Goal: Information Seeking & Learning: Learn about a topic

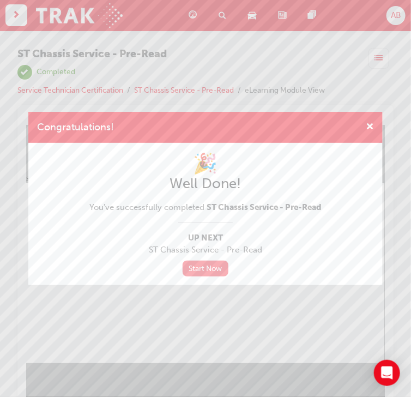
click at [195, 265] on link "Start Now" at bounding box center [206, 268] width 46 height 16
click at [217, 267] on link "Start Now" at bounding box center [206, 268] width 46 height 16
click at [198, 268] on link "Start Now" at bounding box center [206, 268] width 46 height 16
click at [275, 202] on span "ST Chassis Service - Pre-Read" at bounding box center [263, 207] width 115 height 10
click at [206, 268] on link "Start Now" at bounding box center [206, 268] width 46 height 16
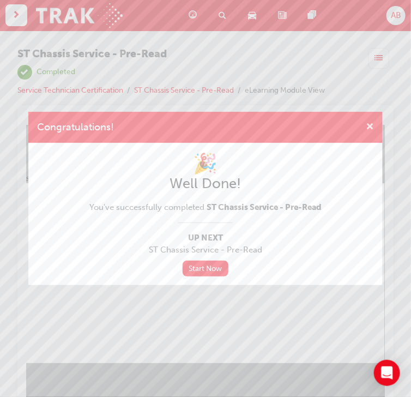
click at [367, 129] on span "cross-icon" at bounding box center [370, 128] width 8 height 10
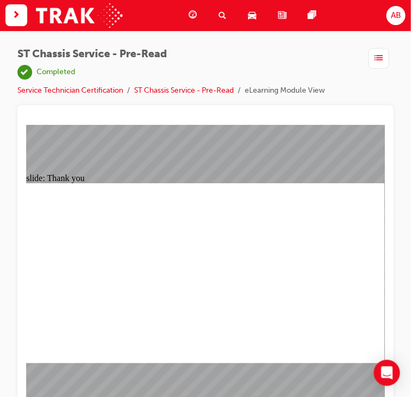
click at [209, 87] on link "ST Chassis Service - Pre-Read" at bounding box center [184, 90] width 100 height 9
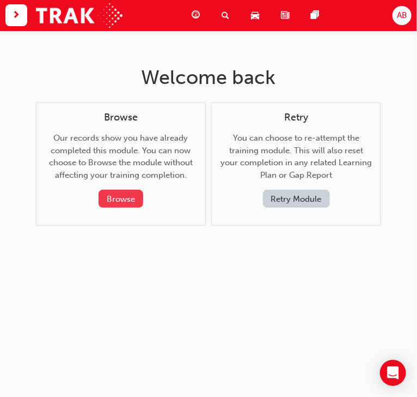
click at [120, 196] on button "Browse" at bounding box center [121, 199] width 45 height 18
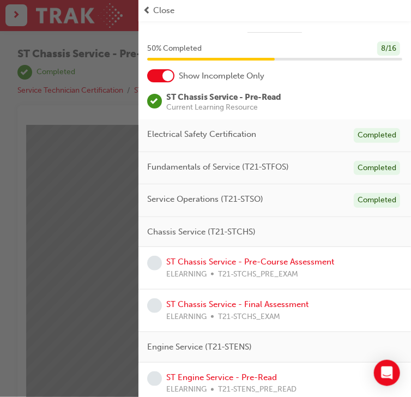
scroll to position [44, 0]
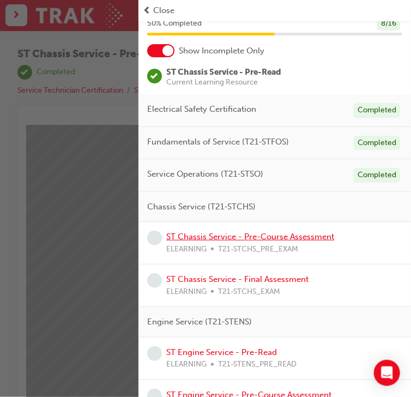
click at [270, 235] on link "ST Chassis Service - Pre-Course Assessment" at bounding box center [250, 237] width 168 height 10
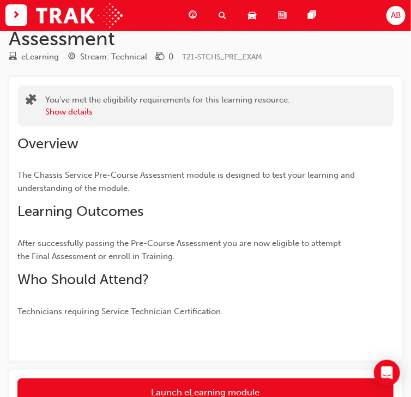
scroll to position [210, 0]
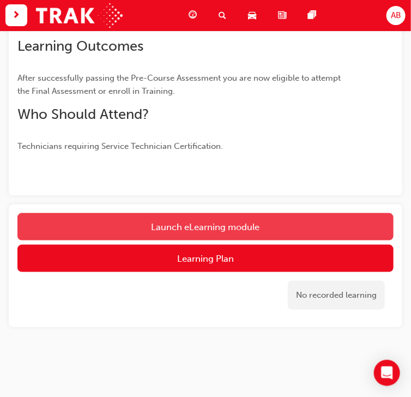
click at [222, 224] on link "Launch eLearning module" at bounding box center [205, 226] width 376 height 27
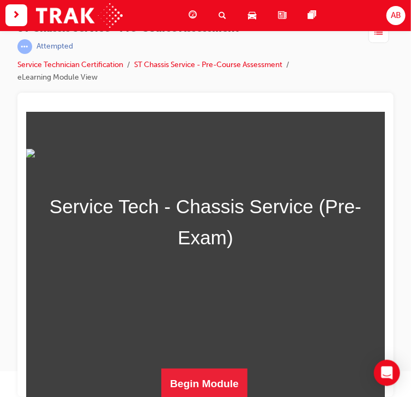
scroll to position [26, 0]
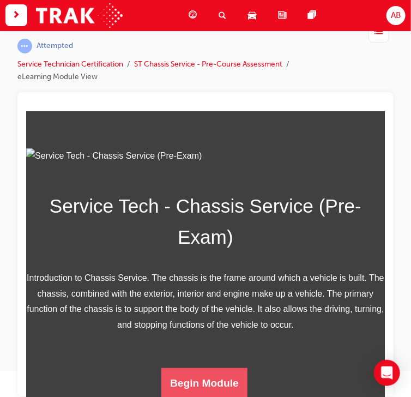
click at [208, 379] on button "Begin Module" at bounding box center [204, 382] width 86 height 31
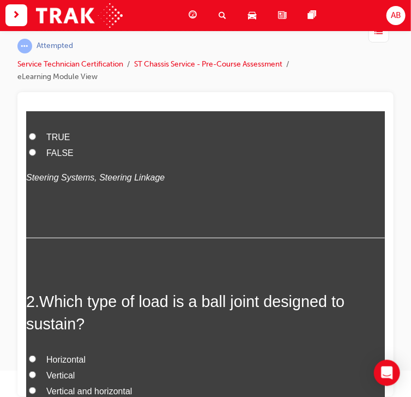
scroll to position [0, 0]
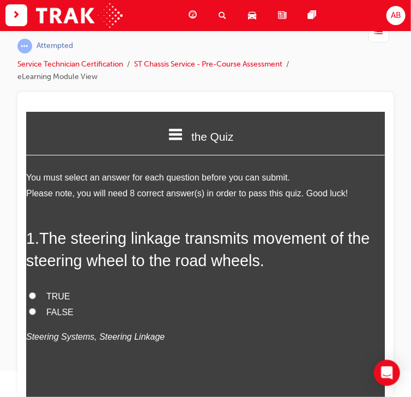
click at [56, 311] on span "FALSE" at bounding box center [59, 311] width 27 height 9
click at [35, 311] on input "FALSE" at bounding box center [31, 310] width 7 height 7
radio input "true"
click at [52, 292] on span "TRUE" at bounding box center [58, 295] width 24 height 9
click at [35, 292] on input "TRUE" at bounding box center [31, 294] width 7 height 7
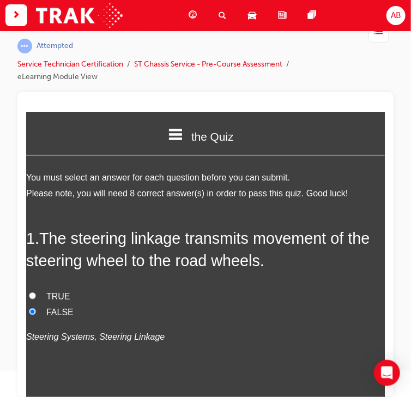
radio input "true"
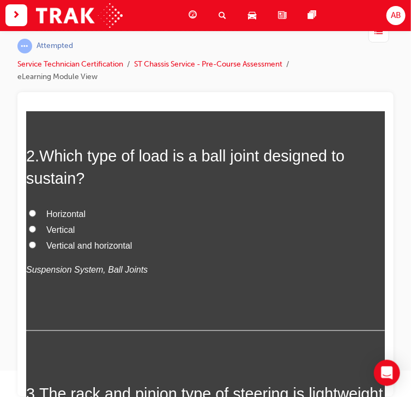
scroll to position [305, 0]
click at [83, 242] on span "Vertical and horizontal" at bounding box center [89, 244] width 86 height 9
click at [35, 242] on input "Vertical and horizontal" at bounding box center [31, 243] width 7 height 7
radio input "true"
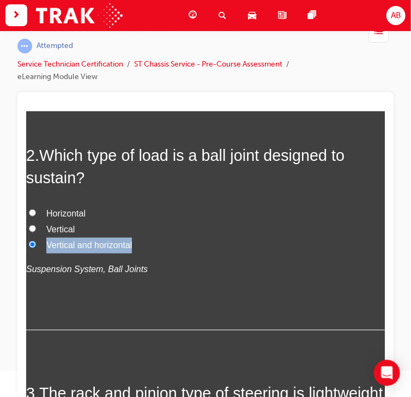
drag, startPoint x: 45, startPoint y: 242, endPoint x: 134, endPoint y: 248, distance: 89.0
click at [134, 248] on label "Vertical and horizontal" at bounding box center [205, 245] width 358 height 16
click at [65, 229] on span "Vertical" at bounding box center [60, 228] width 28 height 9
click at [35, 229] on input "Vertical" at bounding box center [31, 227] width 7 height 7
radio input "true"
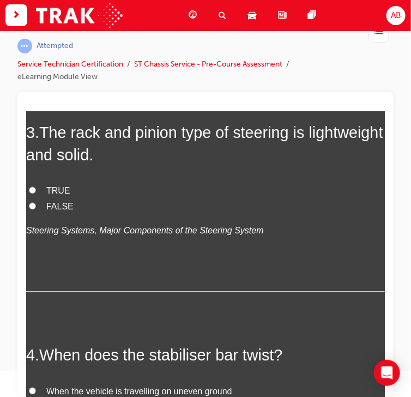
scroll to position [567, 0]
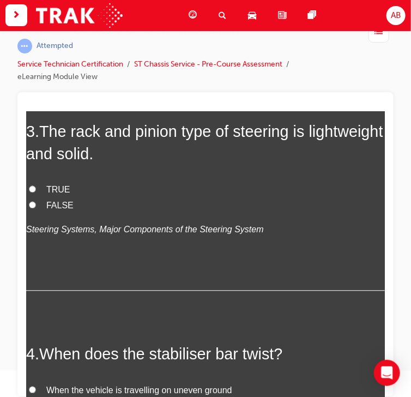
click at [43, 191] on label "TRUE" at bounding box center [205, 190] width 358 height 16
click at [35, 191] on input "TRUE" at bounding box center [31, 188] width 7 height 7
radio input "true"
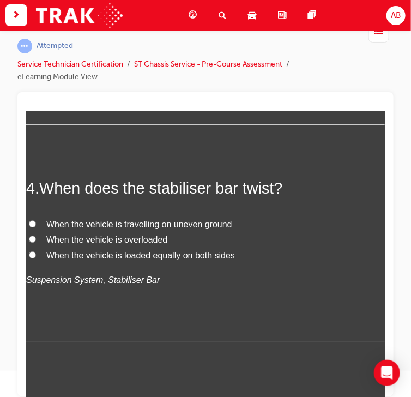
scroll to position [741, 0]
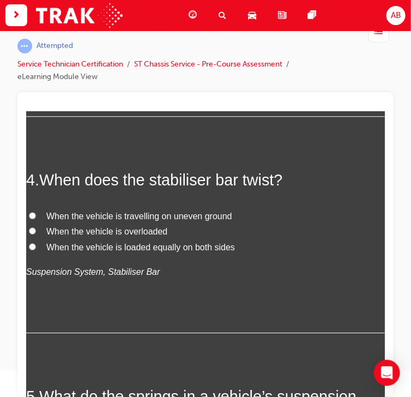
click at [51, 217] on span "When the vehicle is travelling on uneven ground" at bounding box center [139, 215] width 186 height 9
click at [35, 217] on input "When the vehicle is travelling on uneven ground" at bounding box center [31, 214] width 7 height 7
radio input "true"
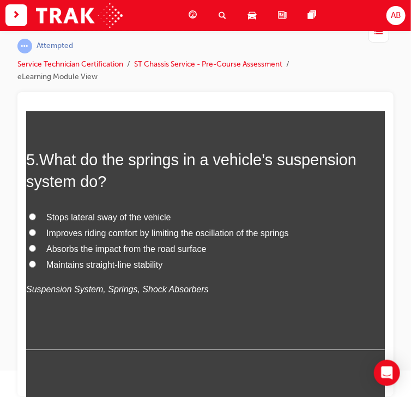
scroll to position [1002, 0]
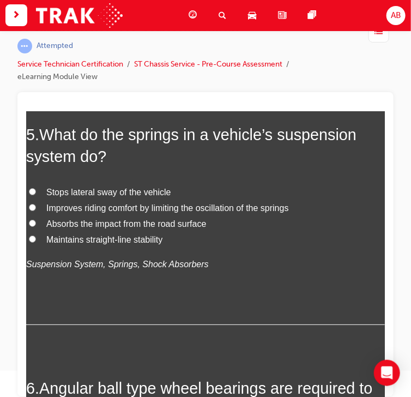
click at [101, 206] on span "Improves riding comfort by limiting the oscillation of the springs" at bounding box center [167, 207] width 242 height 9
click at [35, 206] on input "Improves riding comfort by limiting the oscillation of the springs" at bounding box center [31, 206] width 7 height 7
radio input "true"
click at [141, 226] on span "Absorbs the impact from the road surface" at bounding box center [126, 222] width 160 height 9
click at [35, 226] on input "Absorbs the impact from the road surface" at bounding box center [31, 222] width 7 height 7
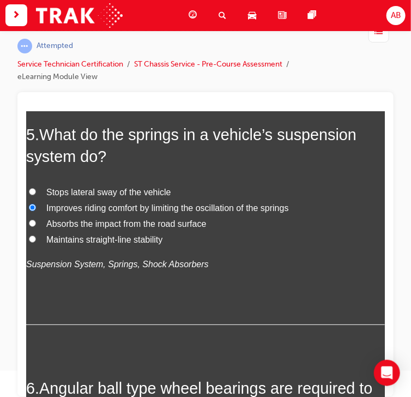
radio input "true"
click at [87, 207] on span "Improves riding comfort by limiting the oscillation of the springs" at bounding box center [167, 207] width 242 height 9
click at [35, 207] on input "Improves riding comfort by limiting the oscillation of the springs" at bounding box center [31, 206] width 7 height 7
radio input "true"
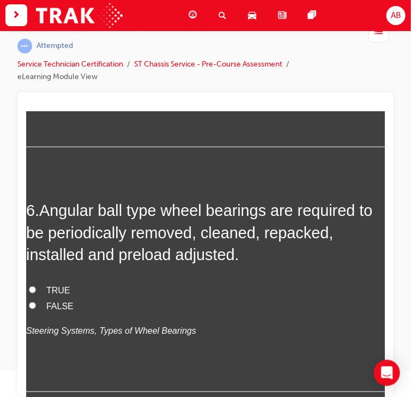
scroll to position [1220, 0]
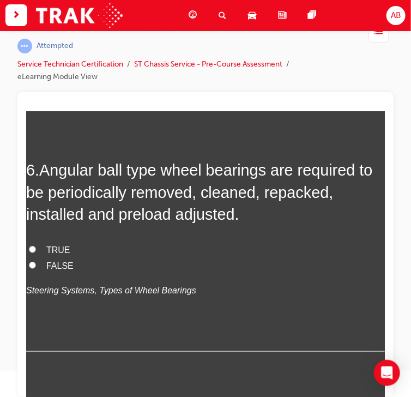
click at [41, 266] on label "FALSE" at bounding box center [205, 266] width 358 height 16
click at [35, 266] on input "FALSE" at bounding box center [31, 264] width 7 height 7
radio input "true"
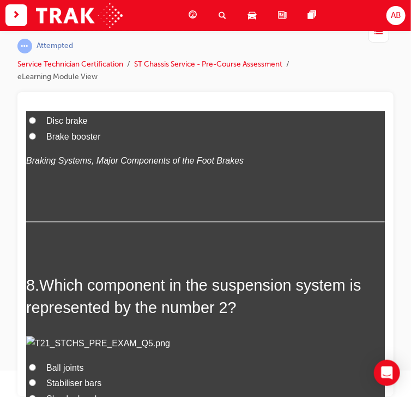
scroll to position [1613, 0]
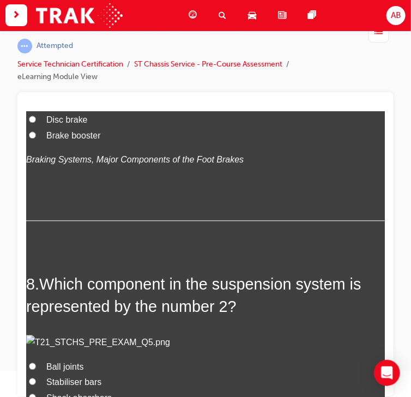
click at [66, 140] on span "Brake booster" at bounding box center [73, 135] width 54 height 9
click at [35, 138] on input "Brake booster" at bounding box center [31, 134] width 7 height 7
radio input "true"
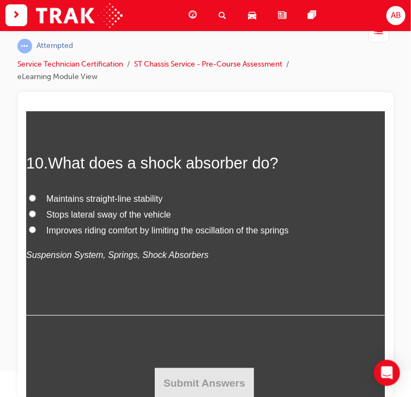
scroll to position [2223, 0]
radio input "true"
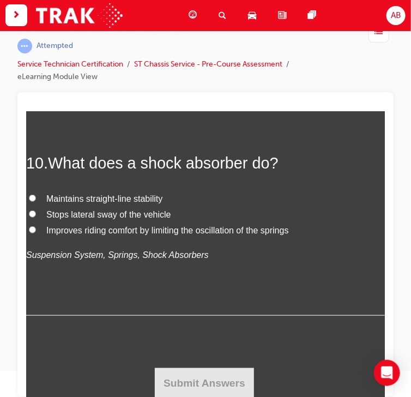
click at [31, 16] on input "TRUE" at bounding box center [31, 12] width 7 height 7
radio input "true"
click at [77, 234] on span "Improves riding comfort by limiting the oscillation of the springs" at bounding box center [167, 229] width 242 height 9
click at [35, 233] on input "Improves riding comfort by limiting the oscillation of the springs" at bounding box center [31, 229] width 7 height 7
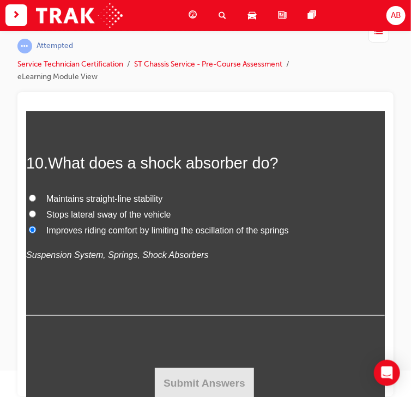
radio input "true"
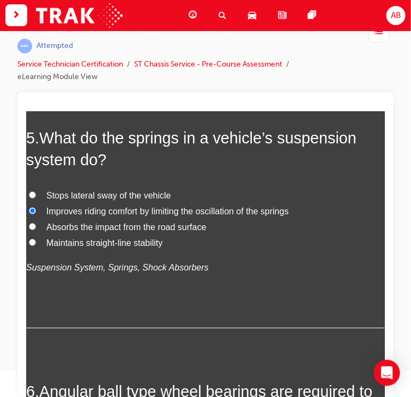
scroll to position [1002, 0]
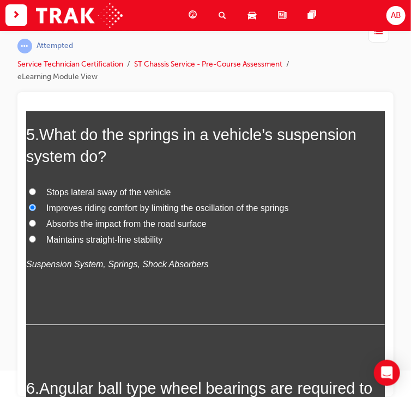
click at [120, 223] on span "Absorbs the impact from the road surface" at bounding box center [126, 222] width 160 height 9
click at [35, 223] on input "Absorbs the impact from the road surface" at bounding box center [31, 222] width 7 height 7
radio input "true"
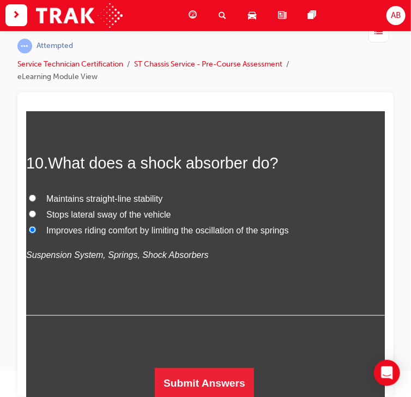
scroll to position [2659, 0]
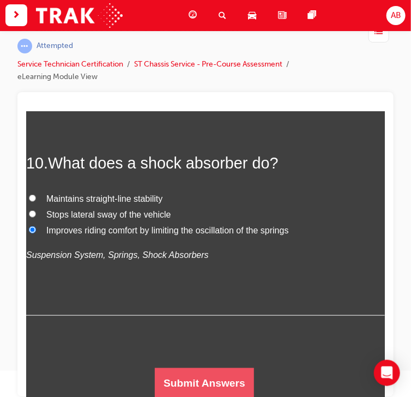
click at [179, 382] on button "Submit Answers" at bounding box center [203, 382] width 99 height 31
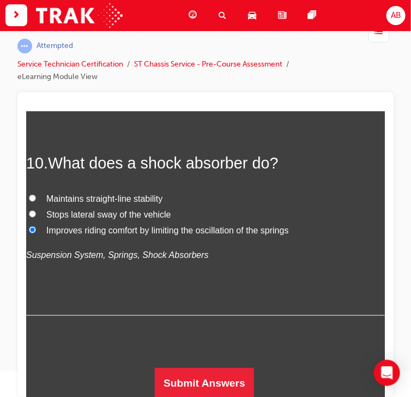
scroll to position [0, 0]
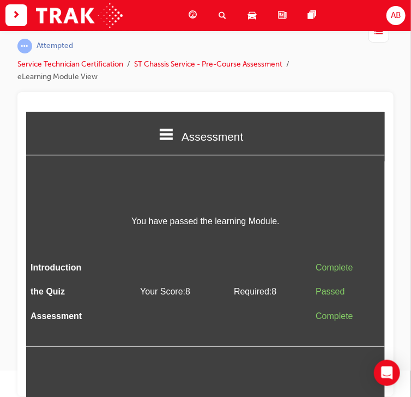
click at [171, 138] on icon at bounding box center [166, 133] width 14 height 11
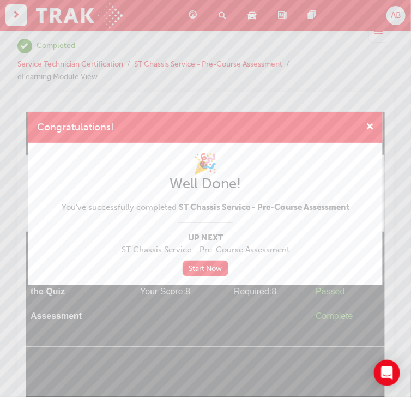
click at [223, 311] on div "Congratulations! 🎉 Well Done! You've successfully completed ST Chassis Service …" at bounding box center [205, 198] width 411 height 397
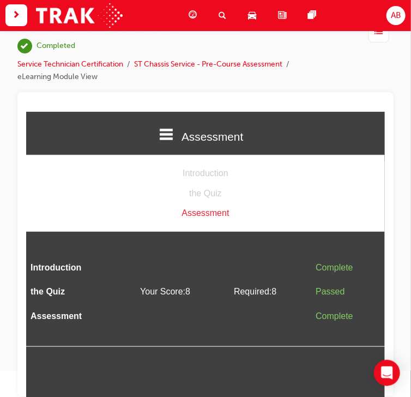
click at [205, 174] on div "Introduction" at bounding box center [205, 173] width 358 height 16
click at [208, 196] on div "the Quiz" at bounding box center [205, 193] width 358 height 16
click at [205, 215] on div "Assessment" at bounding box center [205, 213] width 358 height 16
click at [206, 210] on div "Assessment" at bounding box center [205, 213] width 358 height 16
click at [202, 193] on div "the Quiz" at bounding box center [205, 193] width 358 height 16
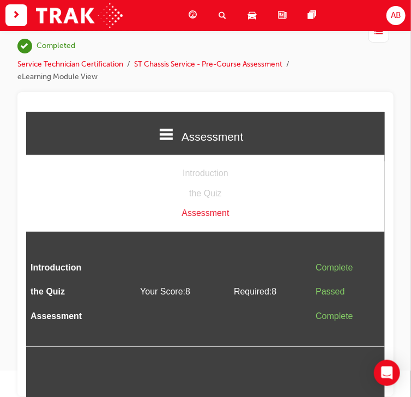
scroll to position [26, 0]
click at [122, 93] on div at bounding box center [205, 244] width 376 height 304
click at [0, 192] on div "ST Chassis Service - Pre-Course Assessment | Completed Service Technician Certi…" at bounding box center [205, 173] width 411 height 339
click at [172, 135] on div "Assessment" at bounding box center [205, 135] width 358 height 37
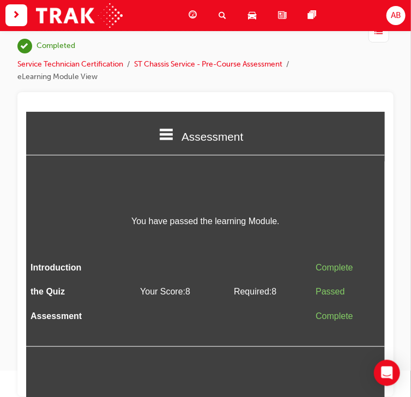
click at [174, 133] on div "Assessment" at bounding box center [205, 135] width 358 height 37
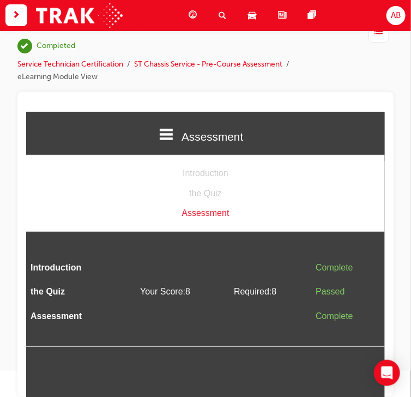
click at [206, 210] on div "Assessment" at bounding box center [205, 213] width 358 height 16
click at [214, 213] on div "Assessment" at bounding box center [205, 213] width 358 height 16
click at [174, 66] on link "ST Chassis Service - Pre-Course Assessment" at bounding box center [208, 63] width 148 height 9
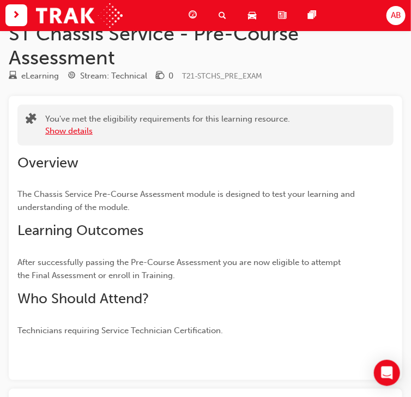
click at [80, 131] on button "Show details" at bounding box center [68, 131] width 47 height 13
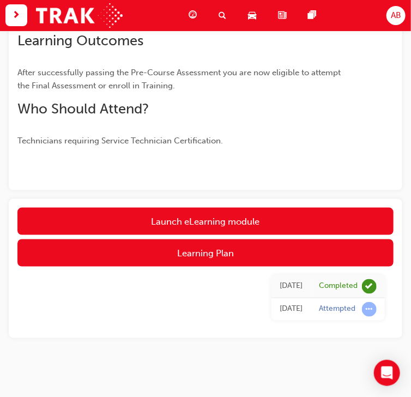
scroll to position [253, 0]
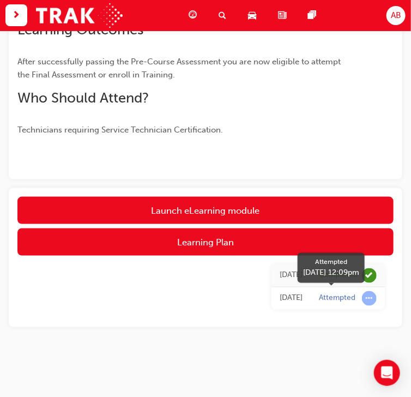
click at [368, 296] on span "learningRecordVerb_ATTEMPT-icon" at bounding box center [369, 298] width 15 height 15
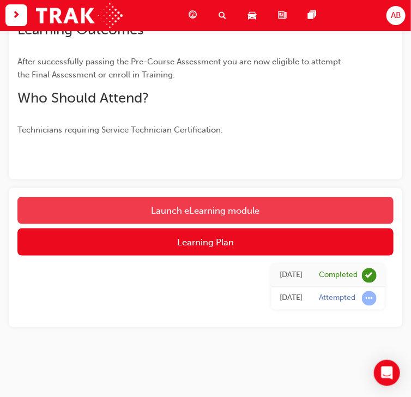
click at [192, 207] on link "Launch eLearning module" at bounding box center [205, 210] width 376 height 27
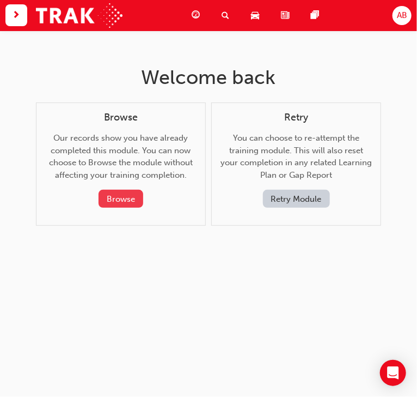
click at [120, 190] on button "Browse" at bounding box center [121, 199] width 45 height 18
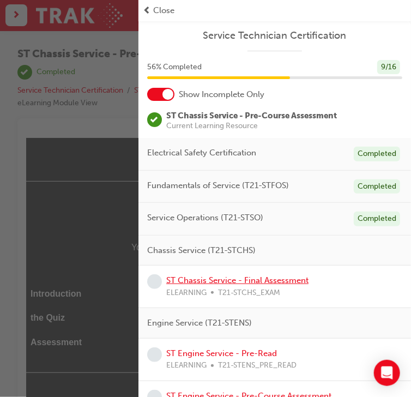
click at [256, 281] on link "ST Chassis Service - Final Assessment" at bounding box center [237, 280] width 142 height 10
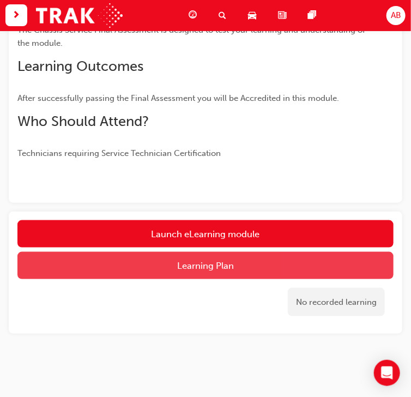
scroll to position [174, 0]
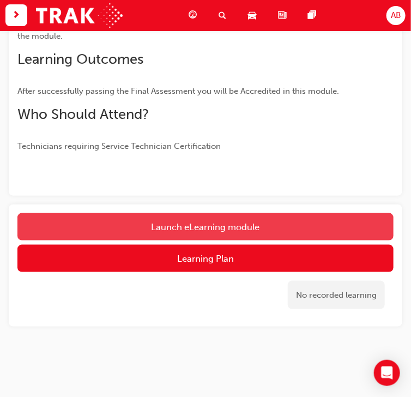
click at [241, 229] on link "Launch eLearning module" at bounding box center [205, 226] width 376 height 27
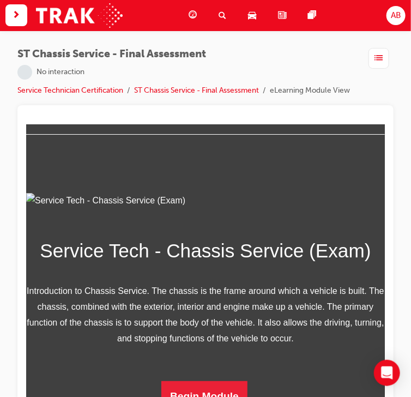
scroll to position [127, 0]
click at [227, 386] on button "Begin Module" at bounding box center [204, 395] width 86 height 31
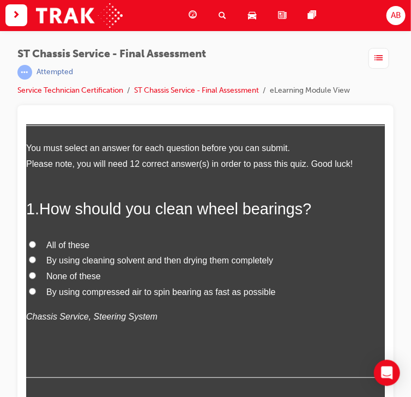
scroll to position [44, 0]
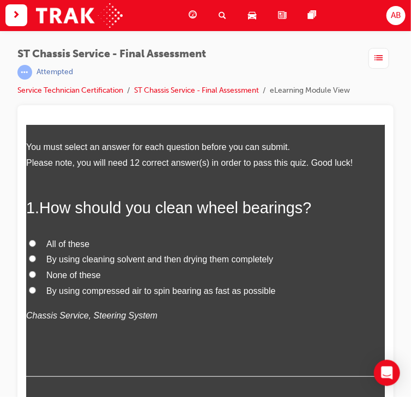
click at [76, 240] on span "All of these" at bounding box center [67, 243] width 43 height 9
click at [35, 240] on input "All of these" at bounding box center [31, 242] width 7 height 7
radio input "true"
click at [74, 258] on span "By using cleaning solvent and then drying them completely" at bounding box center [159, 258] width 227 height 9
click at [35, 258] on input "By using cleaning solvent and then drying them completely" at bounding box center [31, 257] width 7 height 7
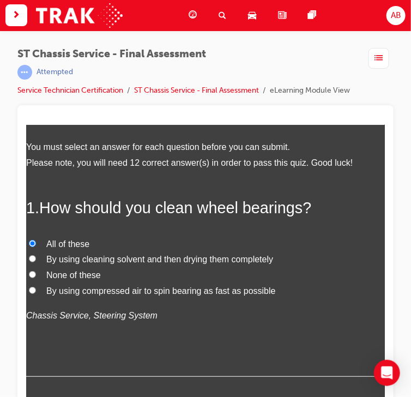
radio input "true"
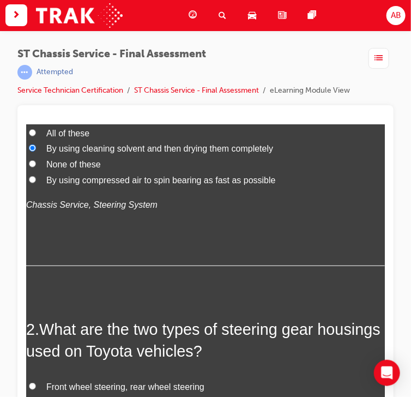
scroll to position [262, 0]
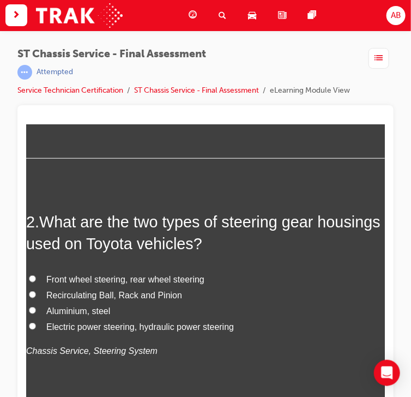
click at [71, 291] on span "Recirculating Ball, Rack and Pinion" at bounding box center [114, 294] width 136 height 9
click at [35, 291] on input "Recirculating Ball, Rack and Pinion" at bounding box center [31, 293] width 7 height 7
radio input "true"
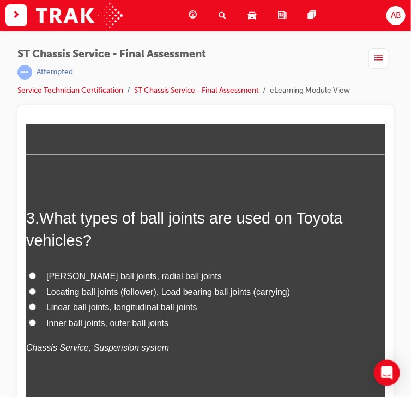
scroll to position [523, 0]
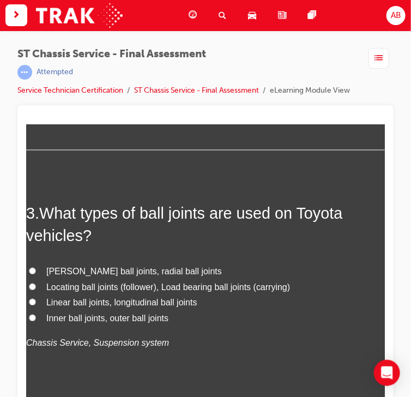
click at [75, 286] on span "Locating ball joints (follower), Load bearing ball joints (carrying)" at bounding box center [168, 286] width 244 height 9
click at [35, 286] on input "Locating ball joints (follower), Load bearing ball joints (carrying)" at bounding box center [31, 286] width 7 height 7
radio input "true"
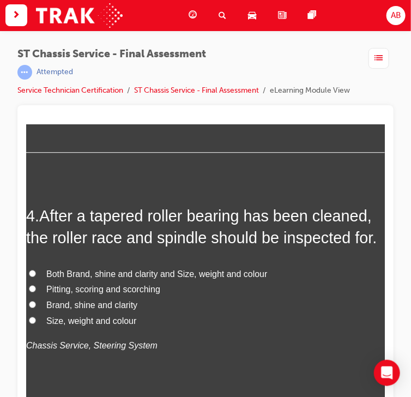
scroll to position [785, 0]
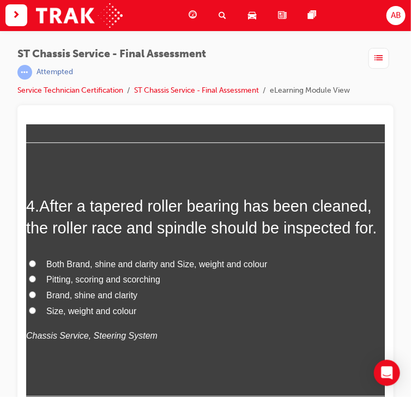
click at [30, 277] on input "Pitting, scoring and scorching" at bounding box center [31, 278] width 7 height 7
radio input "true"
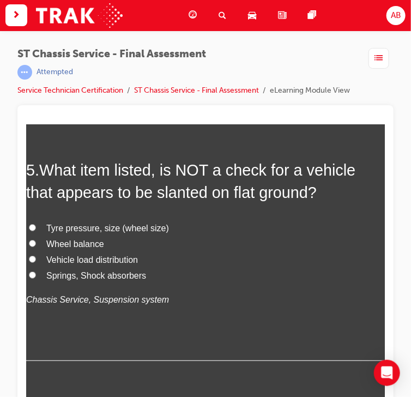
scroll to position [1090, 0]
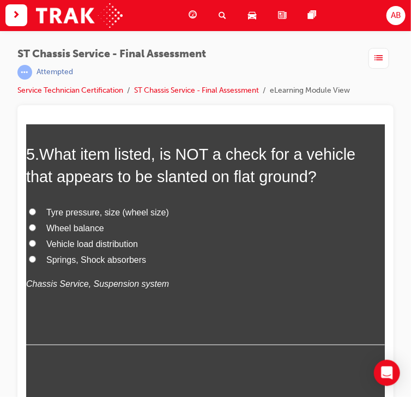
click at [67, 226] on span "Wheel balance" at bounding box center [75, 227] width 58 height 9
click at [35, 226] on input "Wheel balance" at bounding box center [31, 226] width 7 height 7
radio input "true"
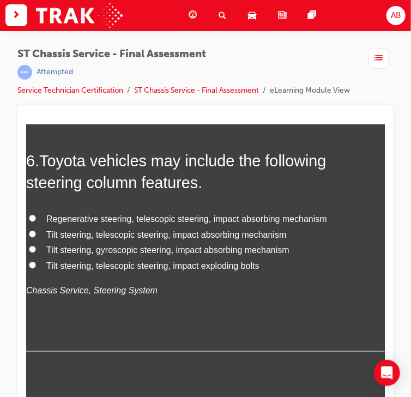
scroll to position [1351, 0]
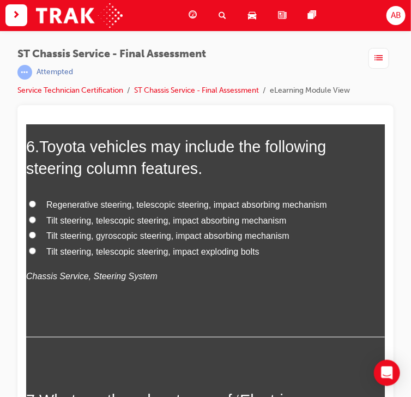
click at [50, 218] on span "Tilt steering, telescopic steering, impact absorbing mechanism" at bounding box center [166, 219] width 240 height 9
click at [35, 218] on input "Tilt steering, telescopic steering, impact absorbing mechanism" at bounding box center [31, 219] width 7 height 7
radio input "true"
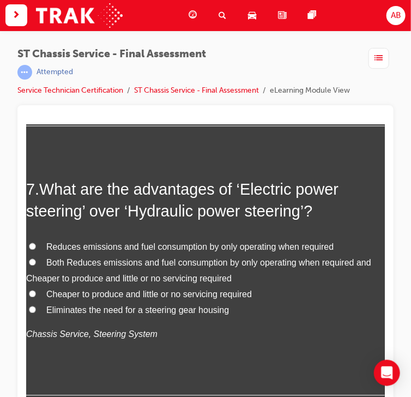
scroll to position [1569, 0]
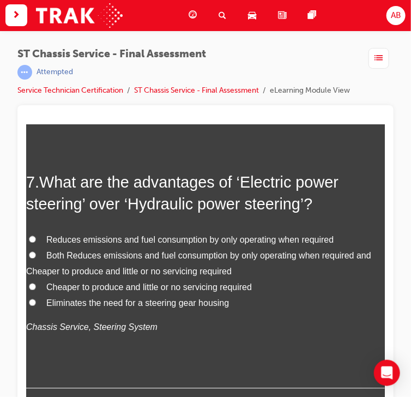
click at [58, 285] on span "Cheaper to produce and little or no servicing required" at bounding box center [148, 286] width 205 height 9
click at [35, 285] on input "Cheaper to produce and little or no servicing required" at bounding box center [31, 286] width 7 height 7
radio input "true"
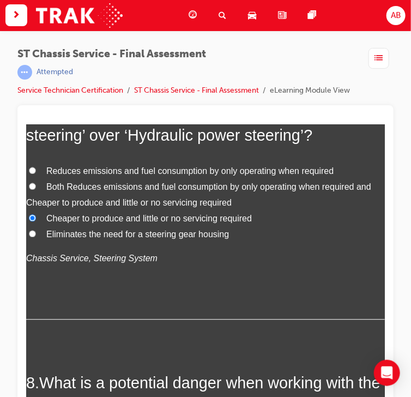
scroll to position [1613, 0]
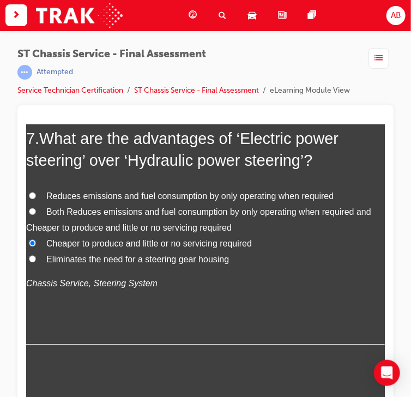
click at [47, 210] on span "Both Reduces emissions and fuel consumption by only operating when required and…" at bounding box center [198, 219] width 345 height 25
click at [35, 210] on input "Both Reduces emissions and fuel consumption by only operating when required and…" at bounding box center [31, 211] width 7 height 7
radio input "true"
click at [98, 191] on span "Reduces emissions and fuel consumption by only operating when required" at bounding box center [189, 195] width 287 height 9
click at [35, 192] on input "Reduces emissions and fuel consumption by only operating when required" at bounding box center [31, 195] width 7 height 7
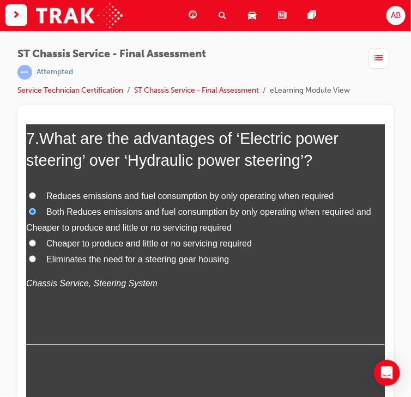
radio input "true"
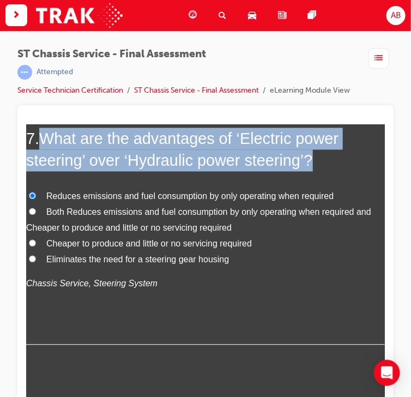
drag, startPoint x: 44, startPoint y: 135, endPoint x: 314, endPoint y: 164, distance: 271.2
click at [314, 164] on span "What are the advantages of ‘Electric power steering’ over ‘Hydraulic power stee…" at bounding box center [182, 149] width 312 height 39
copy span "What are the advantages of ‘Electric power steering’ over ‘Hydraulic power stee…"
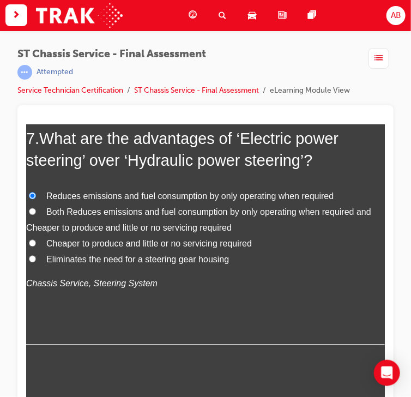
drag, startPoint x: 140, startPoint y: 239, endPoint x: 266, endPoint y: 290, distance: 136.4
click at [267, 290] on p "Chassis Service, Steering System" at bounding box center [205, 284] width 358 height 16
click at [113, 210] on span "Both Reduces emissions and fuel consumption by only operating when required and…" at bounding box center [198, 219] width 345 height 25
click at [35, 210] on input "Both Reduces emissions and fuel consumption by only operating when required and…" at bounding box center [31, 211] width 7 height 7
radio input "true"
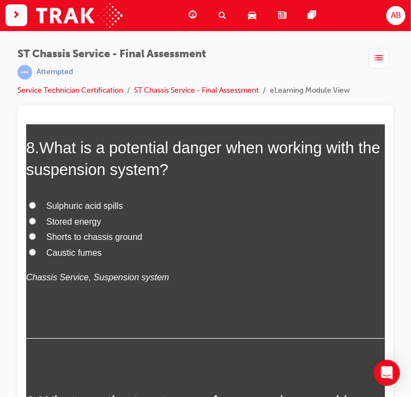
scroll to position [1874, 0]
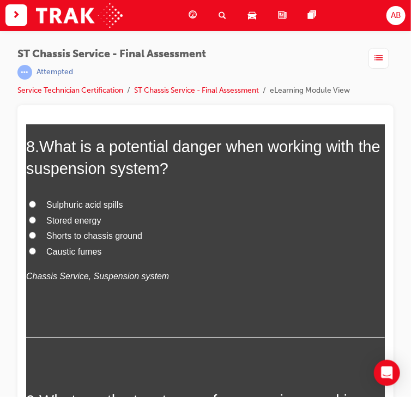
click at [60, 230] on span "Shorts to chassis ground" at bounding box center [94, 234] width 96 height 9
click at [35, 231] on input "Shorts to chassis ground" at bounding box center [31, 234] width 7 height 7
radio input "true"
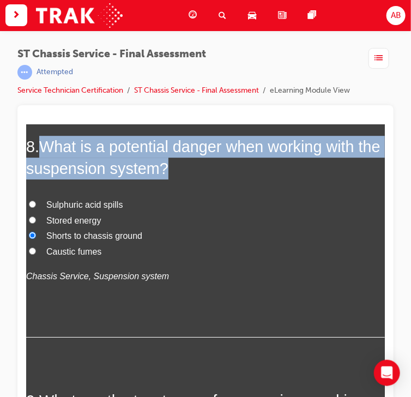
drag, startPoint x: 44, startPoint y: 142, endPoint x: 198, endPoint y: 172, distance: 157.0
click at [194, 172] on h2 "8 . What is a potential danger when working with the suspension system?" at bounding box center [205, 157] width 358 height 44
copy span "What is a potential danger when working with the suspension system?"
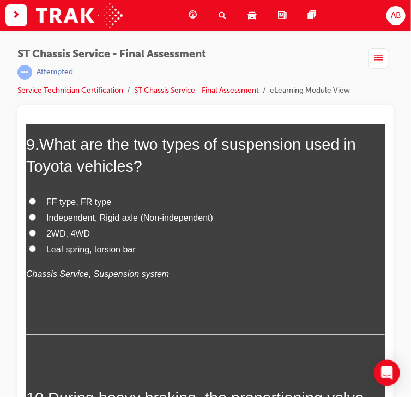
scroll to position [2136, 0]
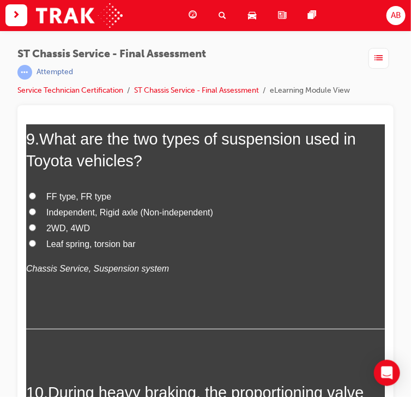
click at [113, 214] on span "Independent, Rigid axle (Non-independent)" at bounding box center [129, 211] width 167 height 9
click at [35, 214] on input "Independent, Rigid axle (Non-independent)" at bounding box center [31, 211] width 7 height 7
radio input "true"
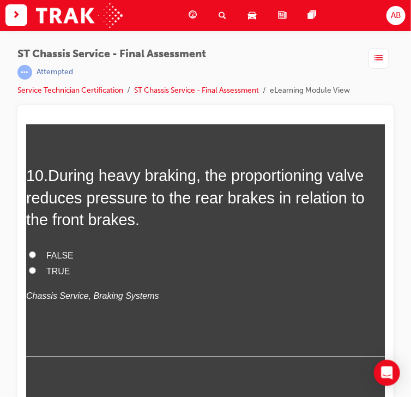
scroll to position [2354, 0]
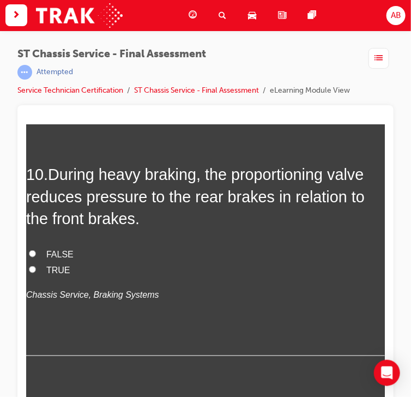
click at [45, 267] on label "TRUE" at bounding box center [205, 270] width 358 height 16
click at [35, 267] on input "TRUE" at bounding box center [31, 268] width 7 height 7
radio input "true"
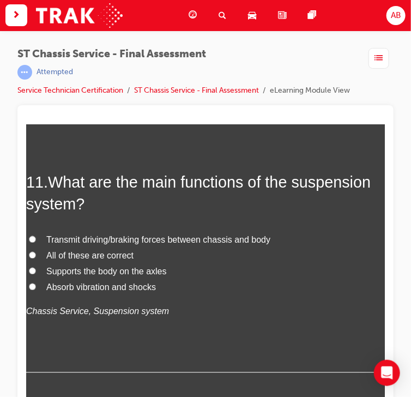
scroll to position [2615, 0]
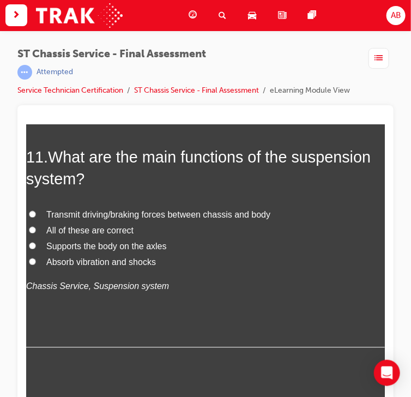
click at [104, 226] on span "All of these are correct" at bounding box center [89, 230] width 87 height 9
click at [104, 229] on span "All of these are correct" at bounding box center [89, 230] width 87 height 9
click at [35, 229] on input "All of these are correct" at bounding box center [31, 229] width 7 height 7
radio input "true"
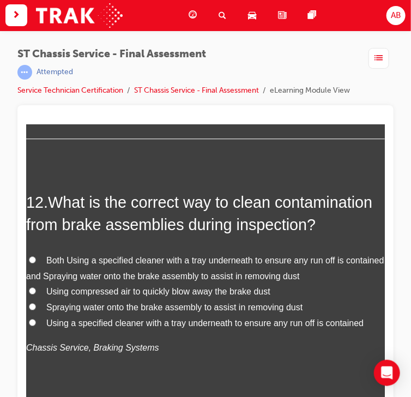
scroll to position [2833, 0]
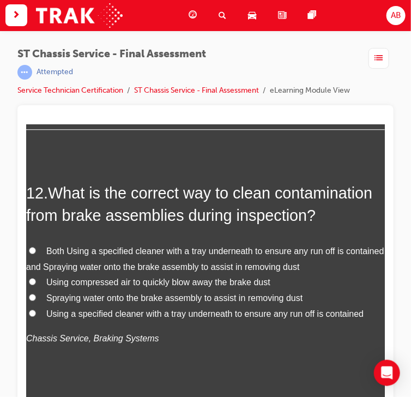
click at [56, 250] on span "Both Using a specified cleaner with a tray underneath to ensure any run off is …" at bounding box center [205, 258] width 358 height 25
click at [35, 250] on input "Both Using a specified cleaner with a tray underneath to ensure any run off is …" at bounding box center [31, 249] width 7 height 7
radio input "true"
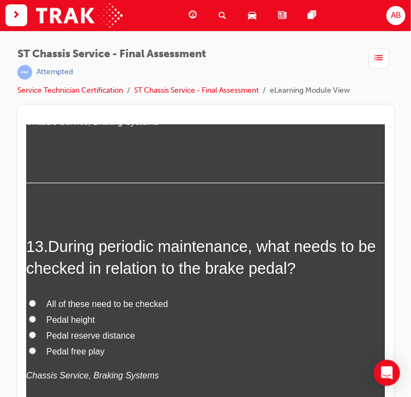
scroll to position [3051, 0]
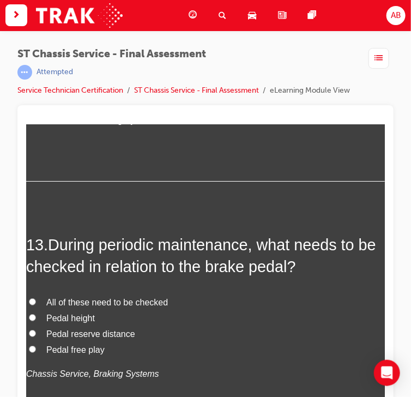
click at [60, 297] on span "All of these need to be checked" at bounding box center [106, 301] width 121 height 9
click at [35, 297] on input "All of these need to be checked" at bounding box center [31, 300] width 7 height 7
radio input "true"
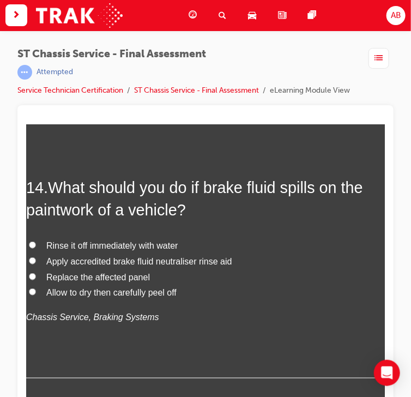
scroll to position [3400, 0]
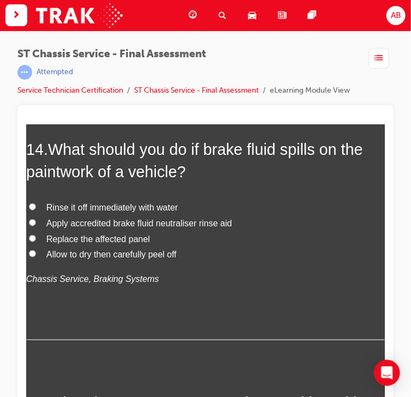
click at [154, 207] on span "Rinse it off immediately with water" at bounding box center [112, 206] width 132 height 9
click at [35, 207] on input "Rinse it off immediately with water" at bounding box center [31, 206] width 7 height 7
radio input "true"
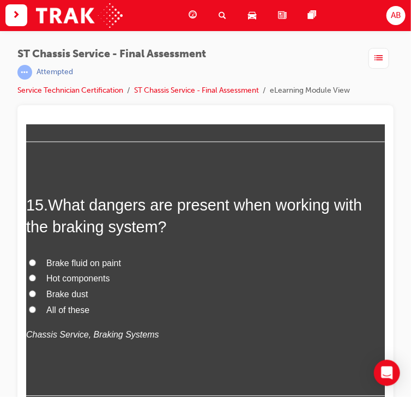
scroll to position [3617, 0]
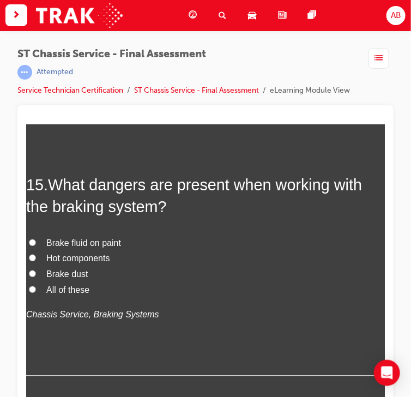
click at [59, 288] on span "All of these" at bounding box center [67, 289] width 43 height 9
click at [35, 288] on input "All of these" at bounding box center [31, 288] width 7 height 7
radio input "true"
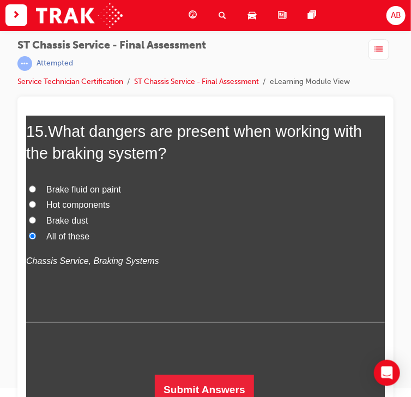
scroll to position [14, 0]
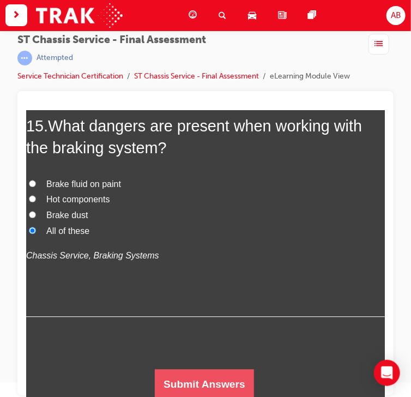
click at [205, 378] on button "Submit Answers" at bounding box center [203, 384] width 99 height 31
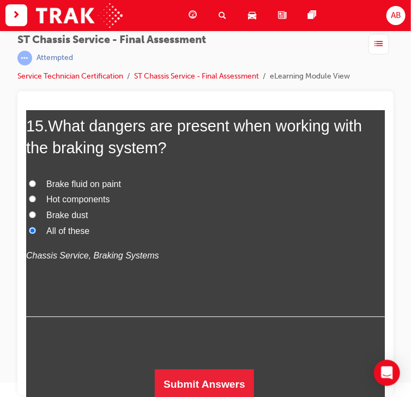
scroll to position [0, 0]
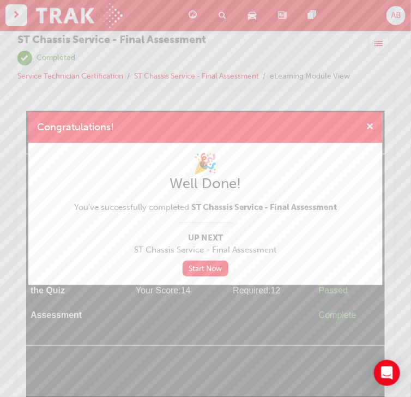
click at [370, 123] on span "cross-icon" at bounding box center [370, 128] width 8 height 10
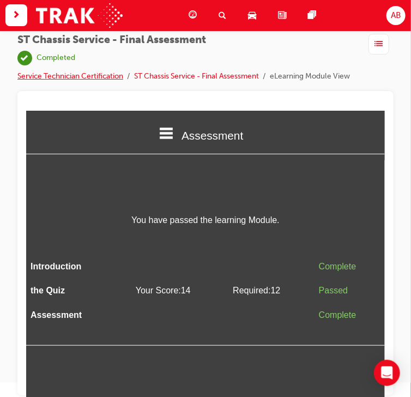
click at [65, 74] on link "Service Technician Certification" at bounding box center [70, 75] width 106 height 9
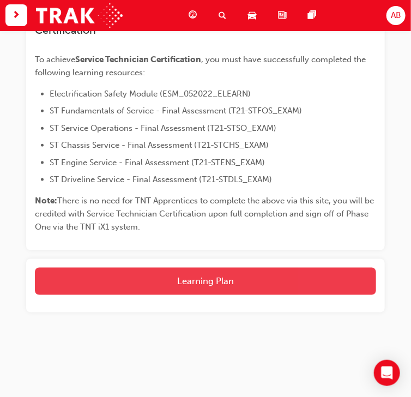
scroll to position [239, 0]
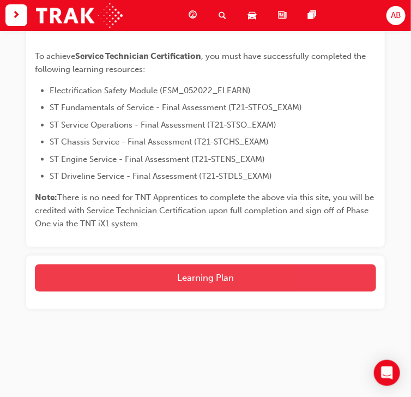
click at [204, 278] on button "Learning Plan" at bounding box center [205, 277] width 341 height 27
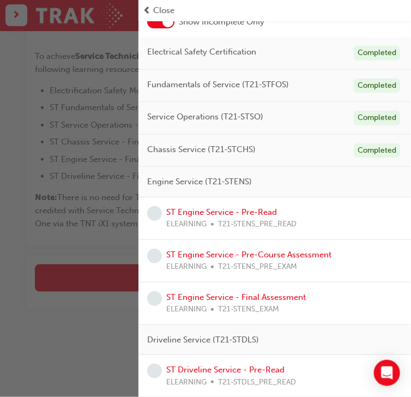
scroll to position [156, 0]
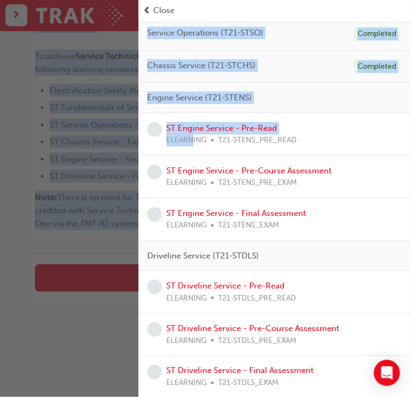
drag, startPoint x: -1, startPoint y: 28, endPoint x: 399, endPoint y: 83, distance: 403.6
click at [12, 39] on div "Service Technician Certification 63 % Completed 10 / 16 Show Incomplete Only El…" at bounding box center [205, 198] width 411 height 397
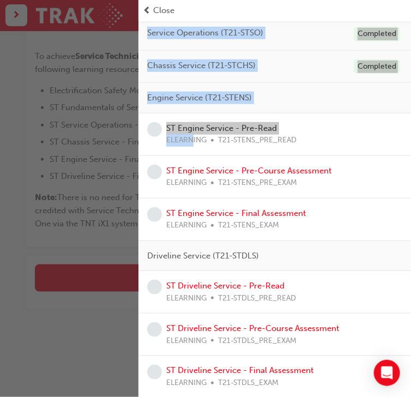
click at [13, 214] on div "button" at bounding box center [69, 198] width 138 height 397
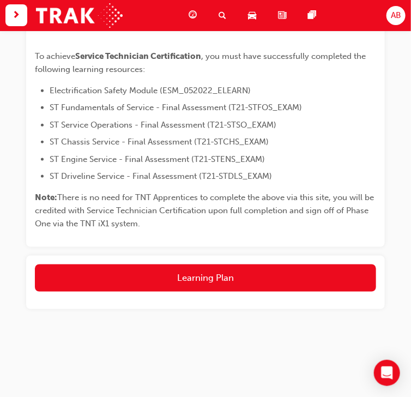
click at [407, 15] on div "Dashboard Search Learning Product Hub News Pages AB" at bounding box center [205, 15] width 411 height 31
click at [400, 18] on span "AB" at bounding box center [396, 15] width 10 height 13
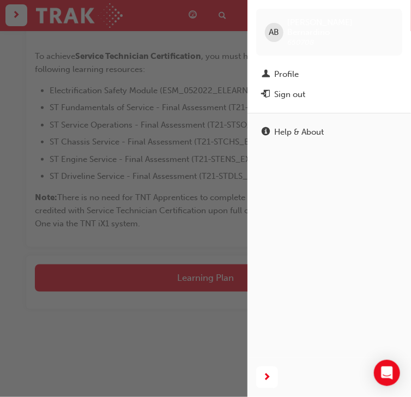
click at [276, 26] on span "AB" at bounding box center [274, 32] width 10 height 13
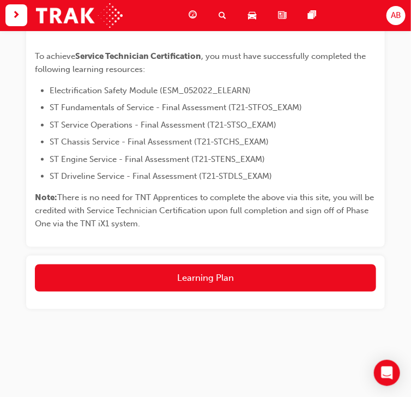
click at [20, 14] on div "button" at bounding box center [16, 15] width 22 height 22
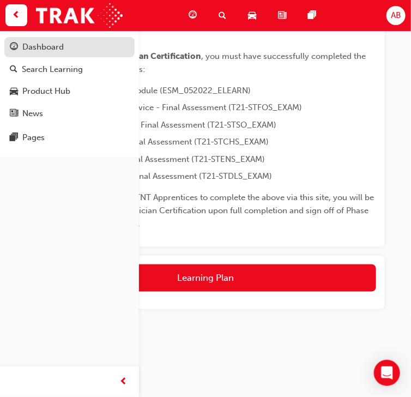
click at [72, 51] on div "Dashboard" at bounding box center [69, 47] width 119 height 14
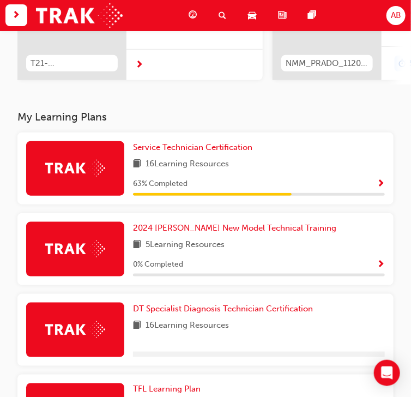
scroll to position [233, 0]
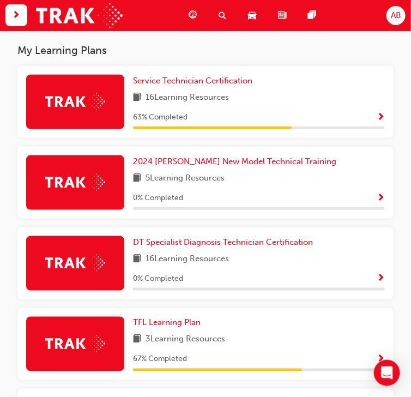
click at [380, 120] on span "Show Progress" at bounding box center [380, 118] width 8 height 10
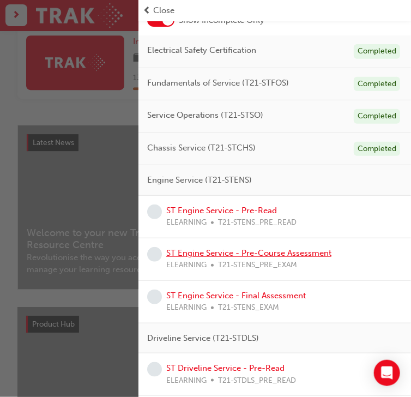
scroll to position [69, 0]
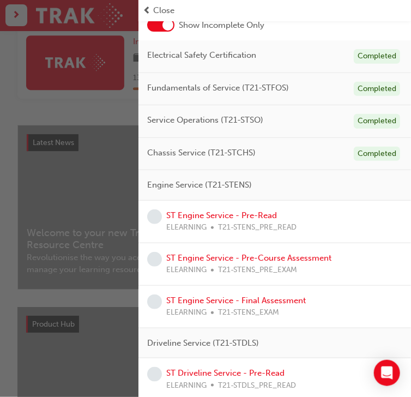
click at [148, 11] on span "prev-icon" at bounding box center [147, 10] width 8 height 13
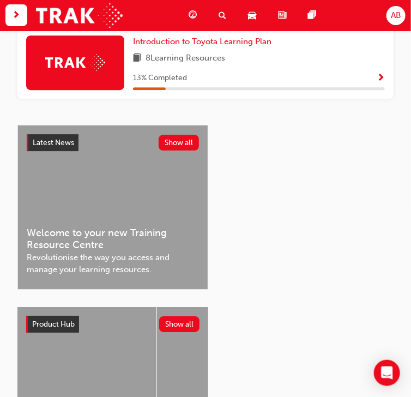
click at [396, 20] on span "AB" at bounding box center [396, 15] width 10 height 13
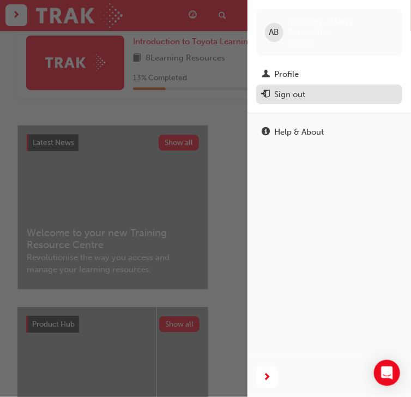
click at [320, 90] on div "Sign out" at bounding box center [329, 95] width 135 height 14
